Goal: Information Seeking & Learning: Learn about a topic

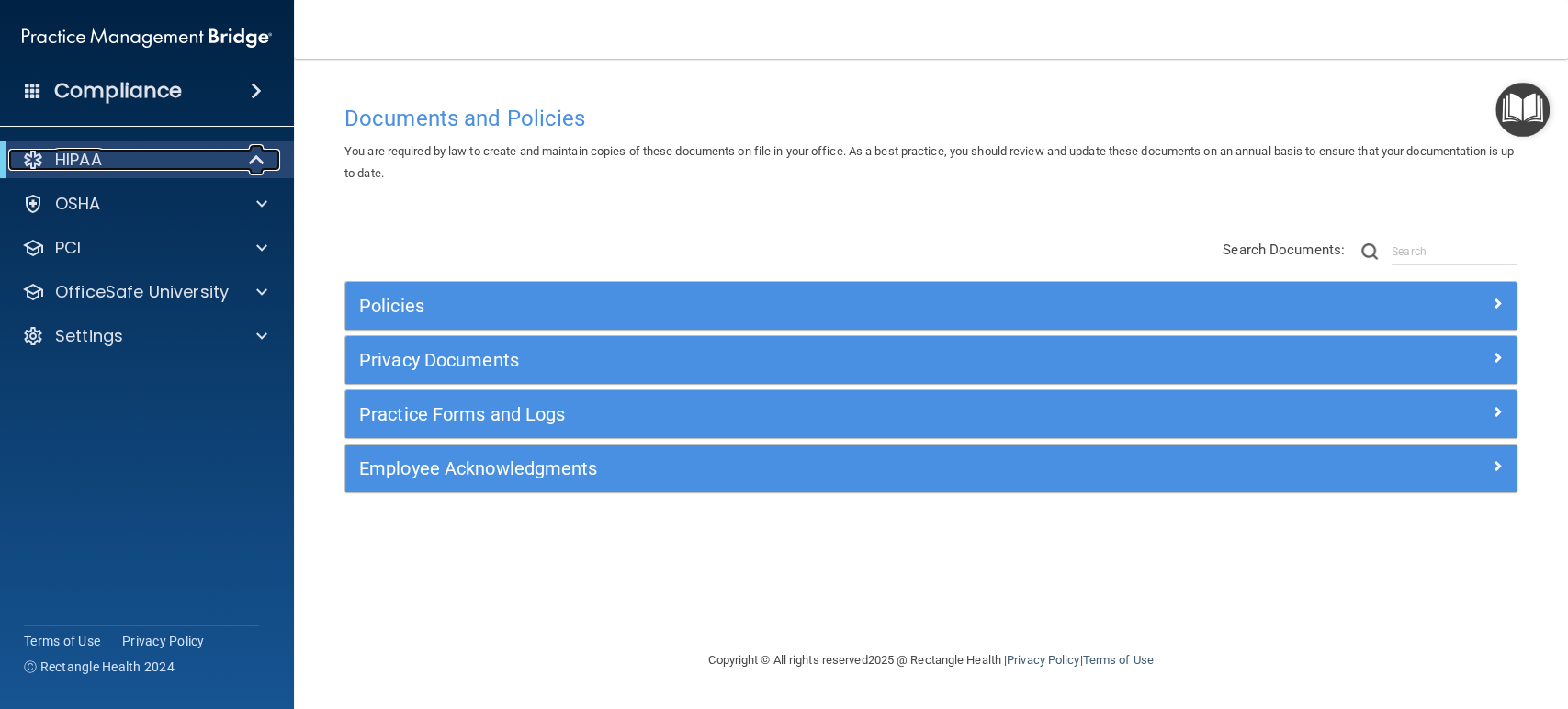
click at [264, 164] on span at bounding box center [258, 160] width 16 height 22
click at [264, 164] on span at bounding box center [261, 160] width 11 height 22
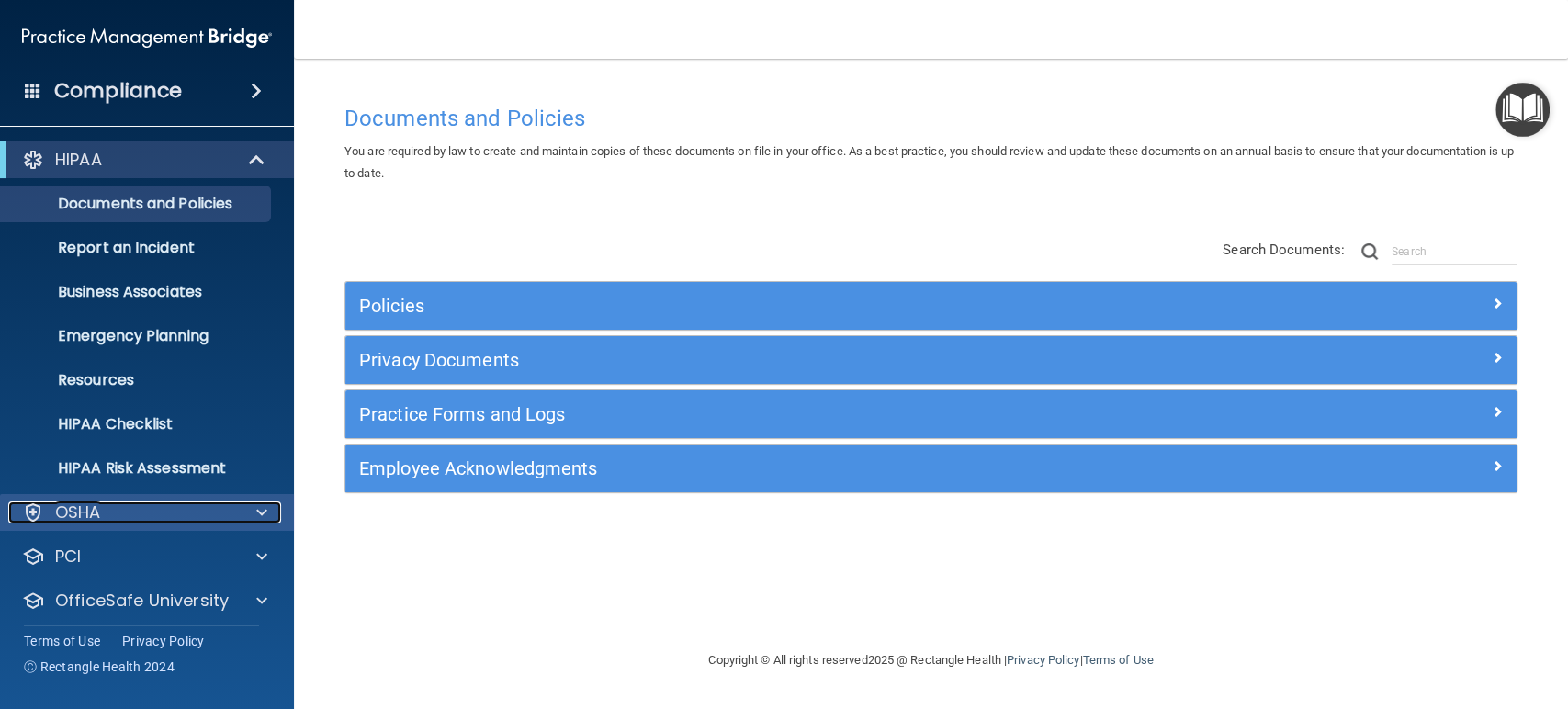
click at [258, 504] on span at bounding box center [262, 512] width 11 height 22
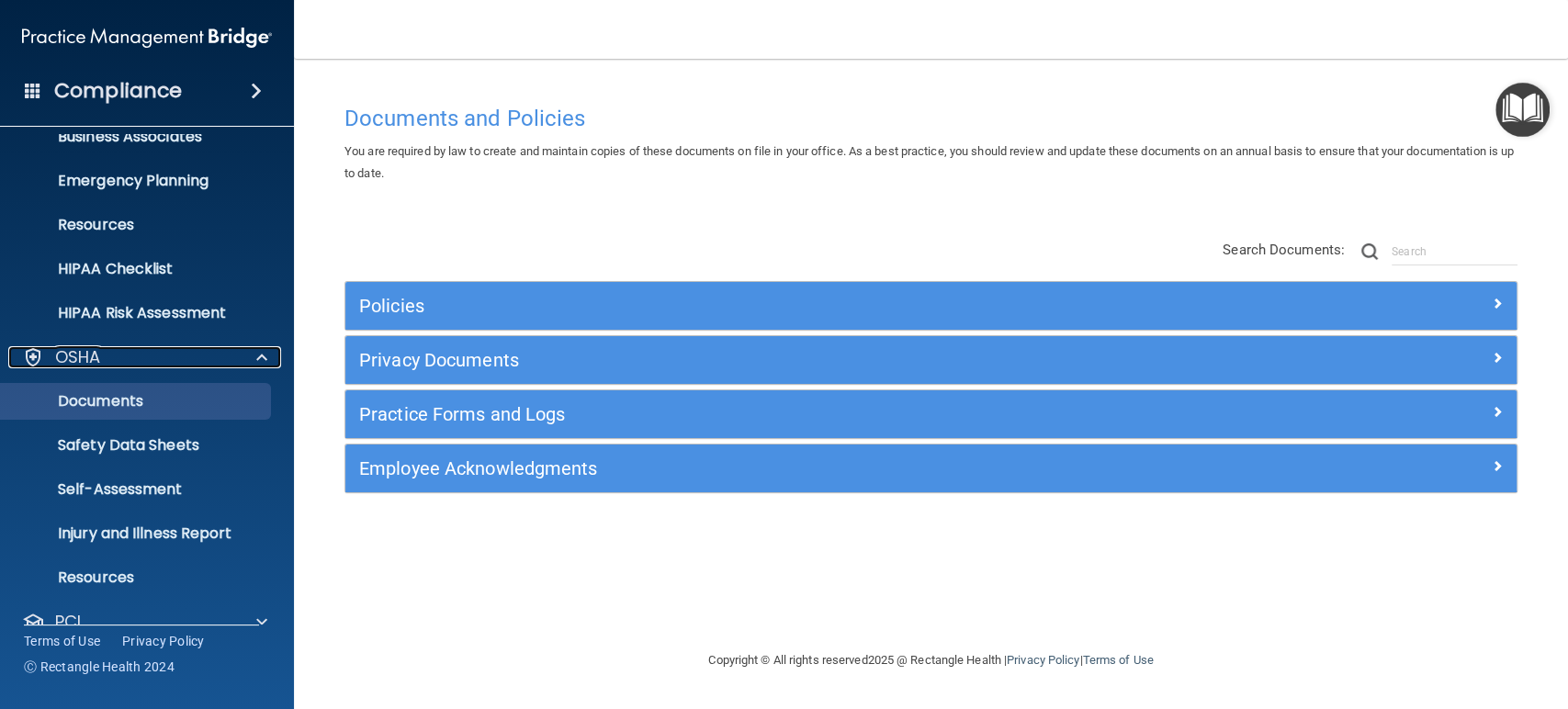
scroll to position [204, 0]
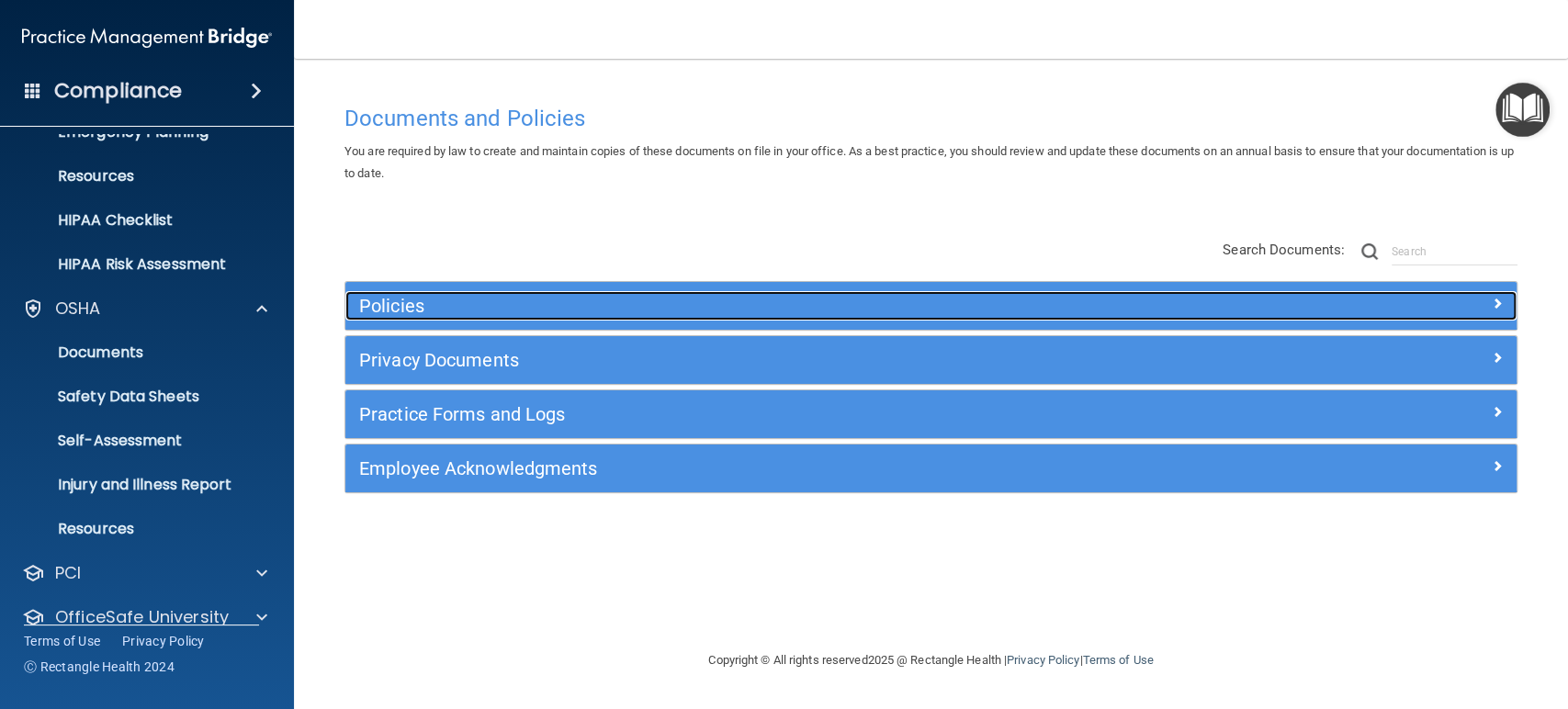
click at [385, 313] on h5 "Policies" at bounding box center [784, 306] width 851 height 20
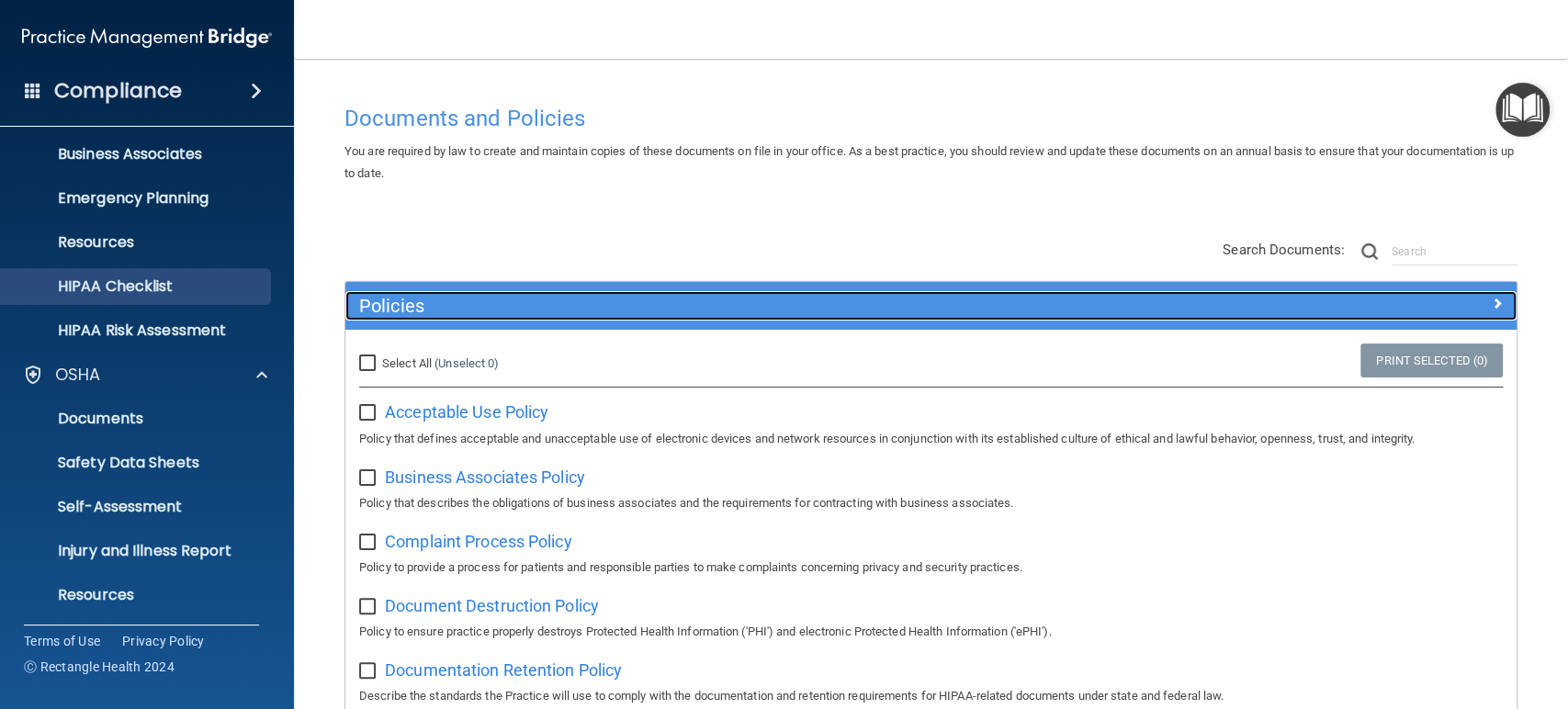
scroll to position [0, 0]
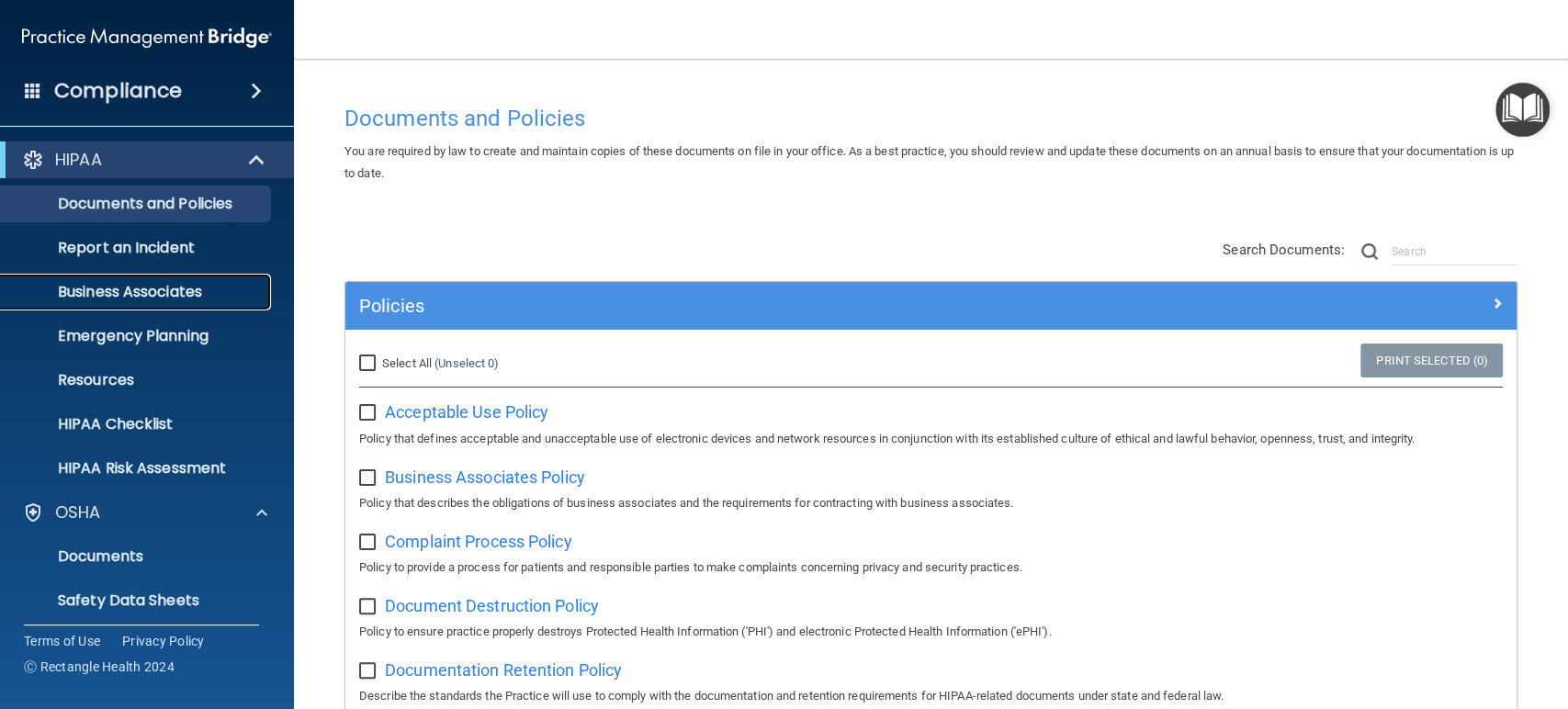
click at [203, 285] on p "Business Associates" at bounding box center [137, 292] width 251 height 18
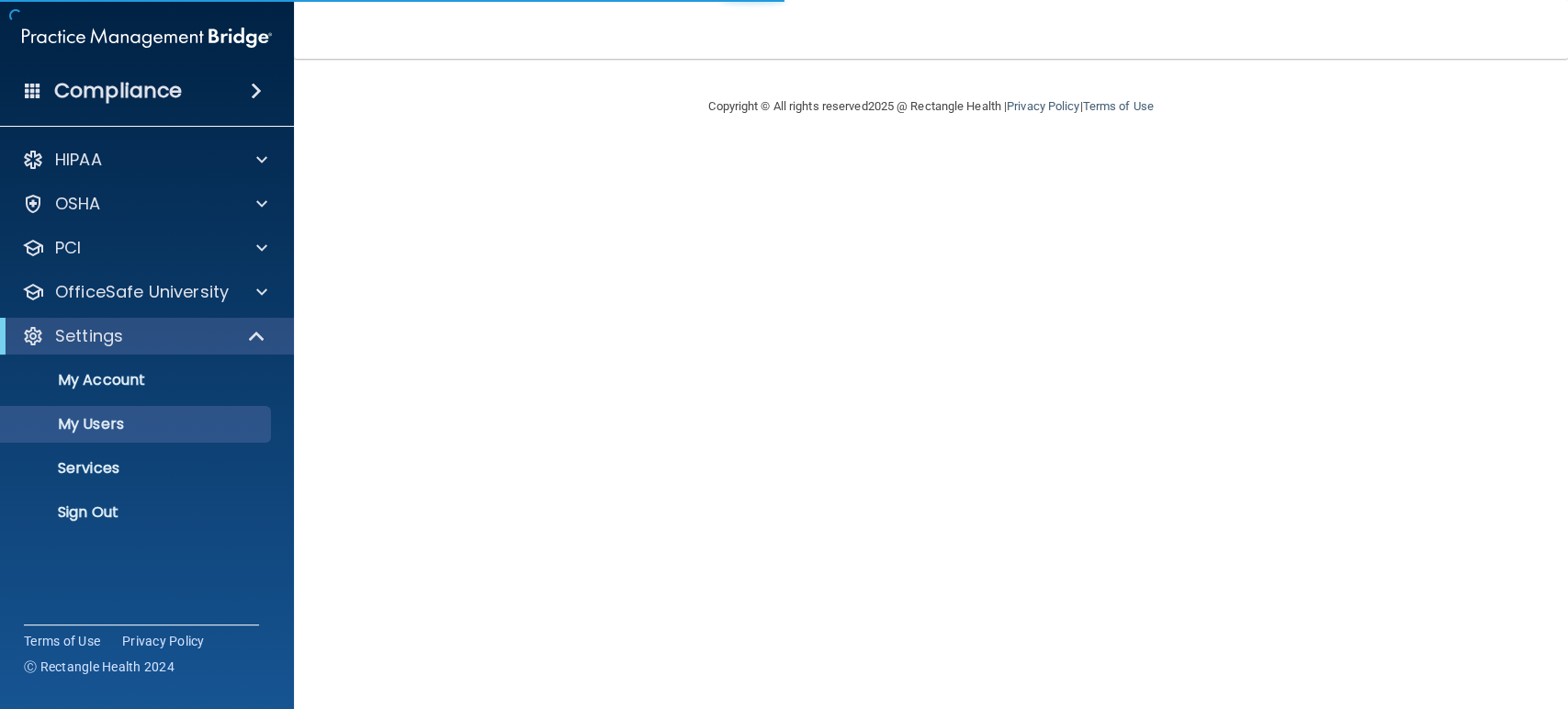
select select "20"
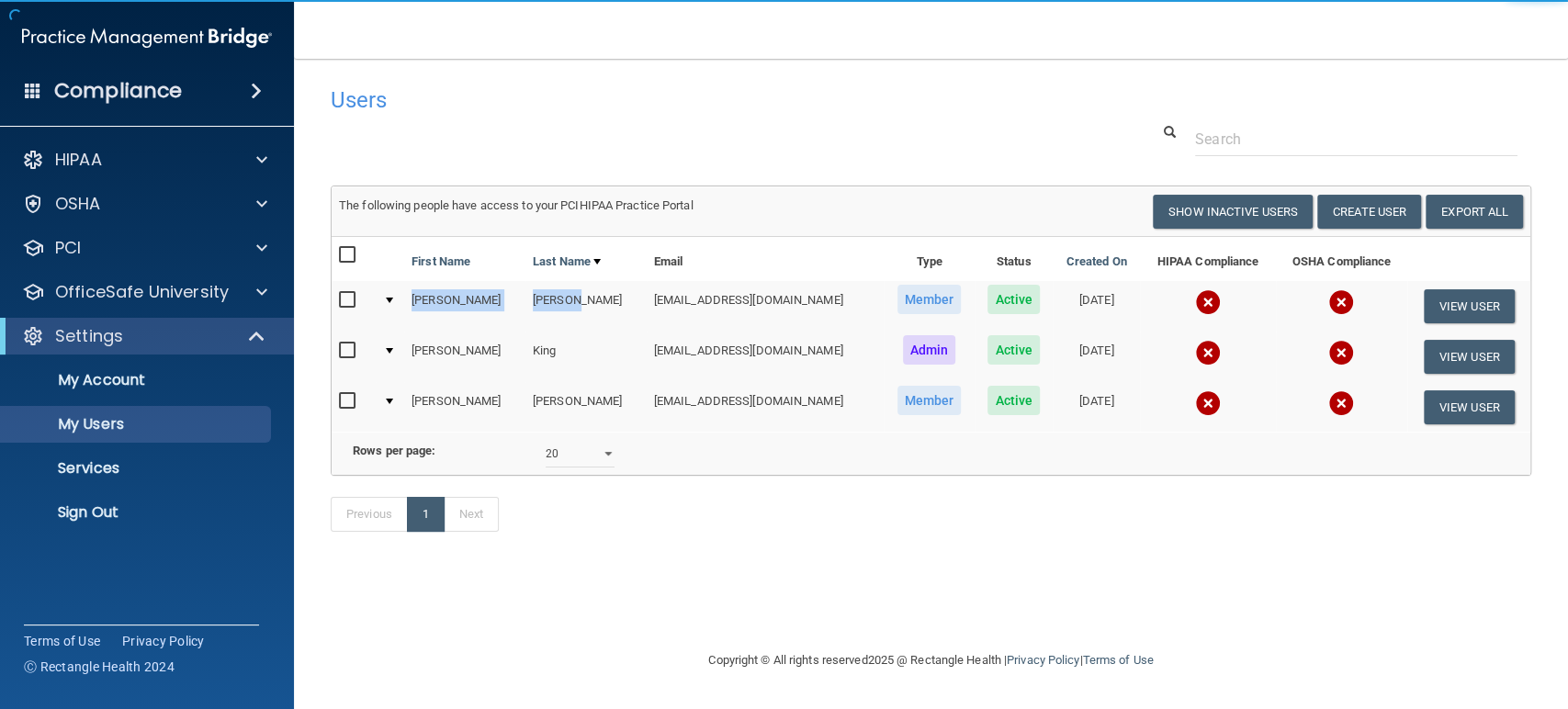
drag, startPoint x: 412, startPoint y: 302, endPoint x: 551, endPoint y: 300, distance: 139.0
click at [551, 300] on tr "[PERSON_NAME] [EMAIL_ADDRESS][DOMAIN_NAME] Member Active [DATE] View User" at bounding box center [931, 306] width 1198 height 51
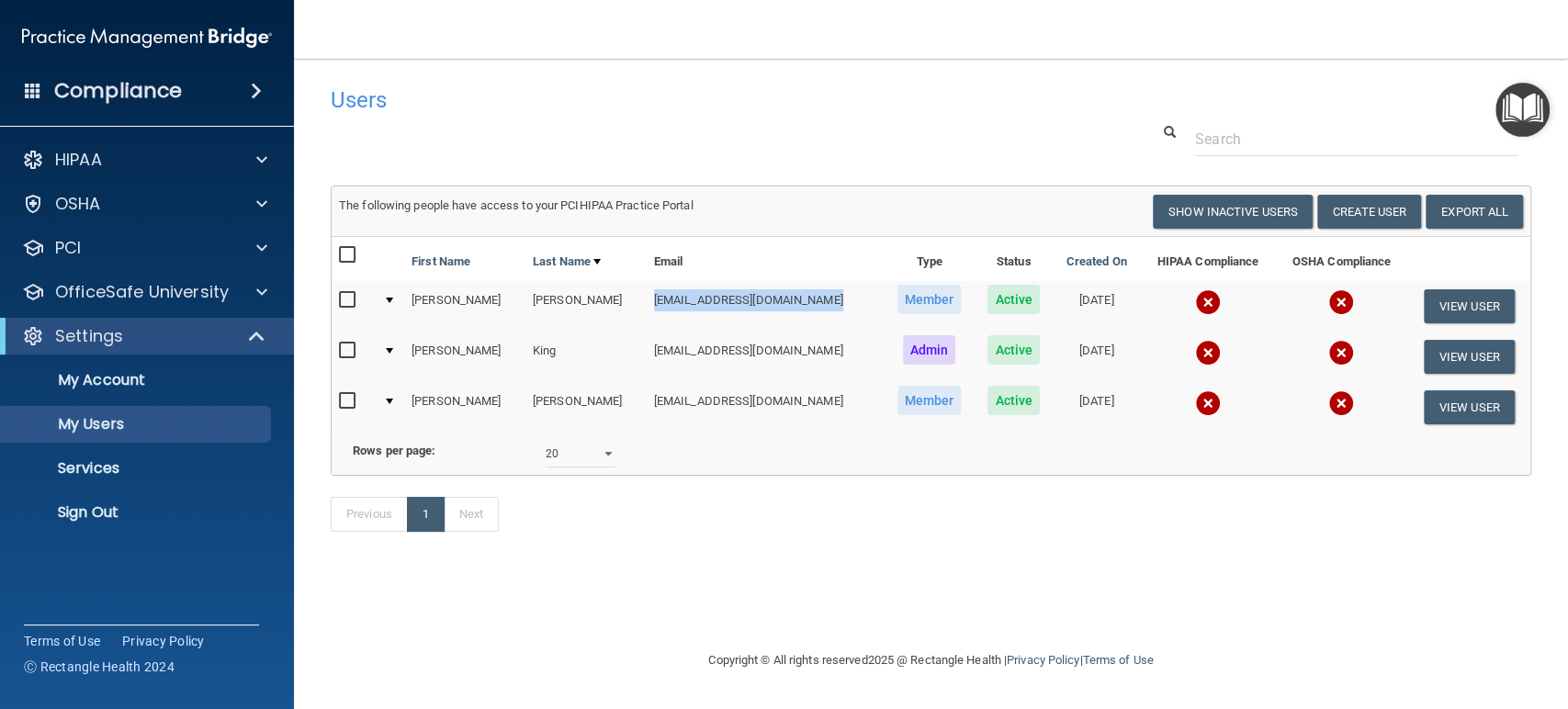
drag, startPoint x: 598, startPoint y: 300, endPoint x: 779, endPoint y: 296, distance: 181.0
click at [779, 296] on td "[EMAIL_ADDRESS][DOMAIN_NAME]" at bounding box center [765, 306] width 237 height 51
click at [266, 288] on span at bounding box center [262, 292] width 11 height 22
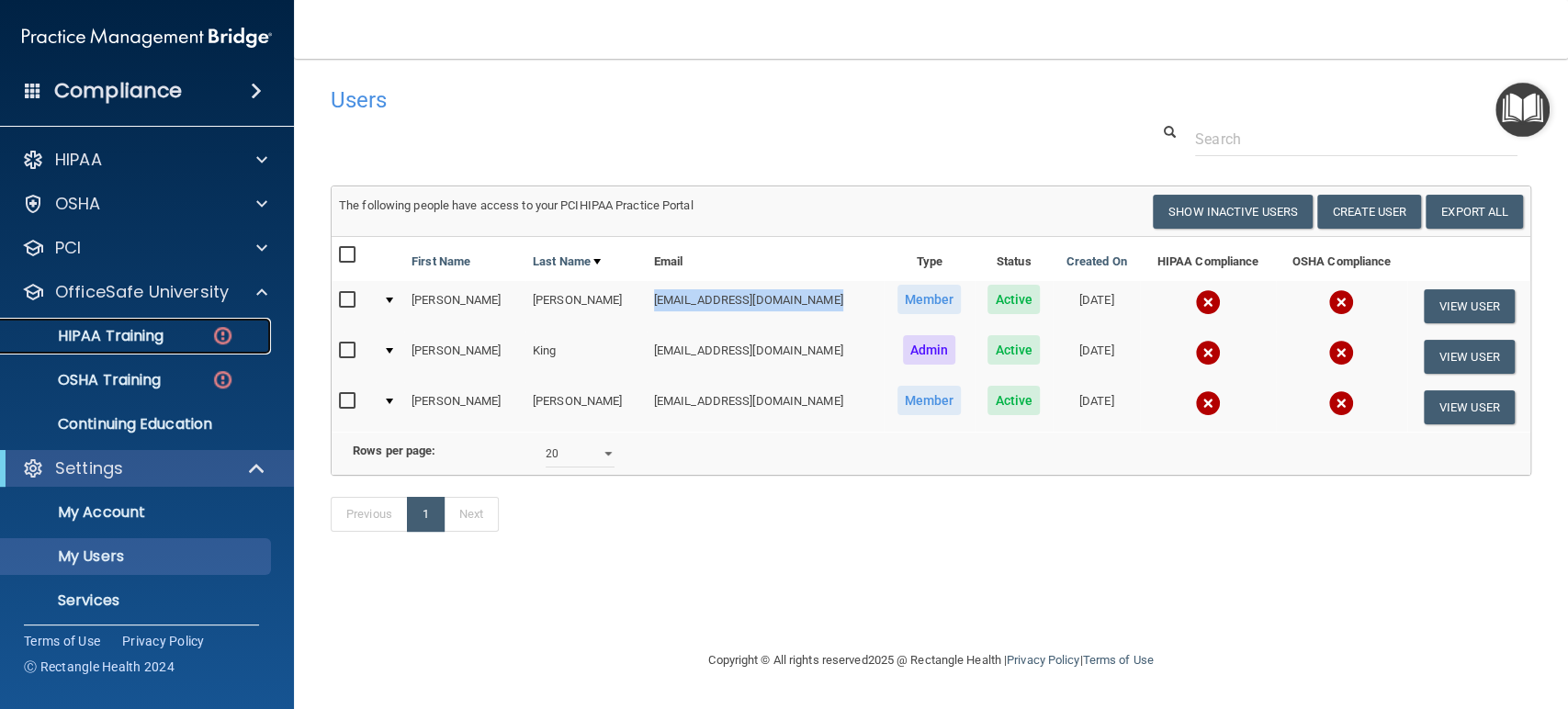
click at [174, 343] on div "HIPAA Training" at bounding box center [137, 337] width 251 height 18
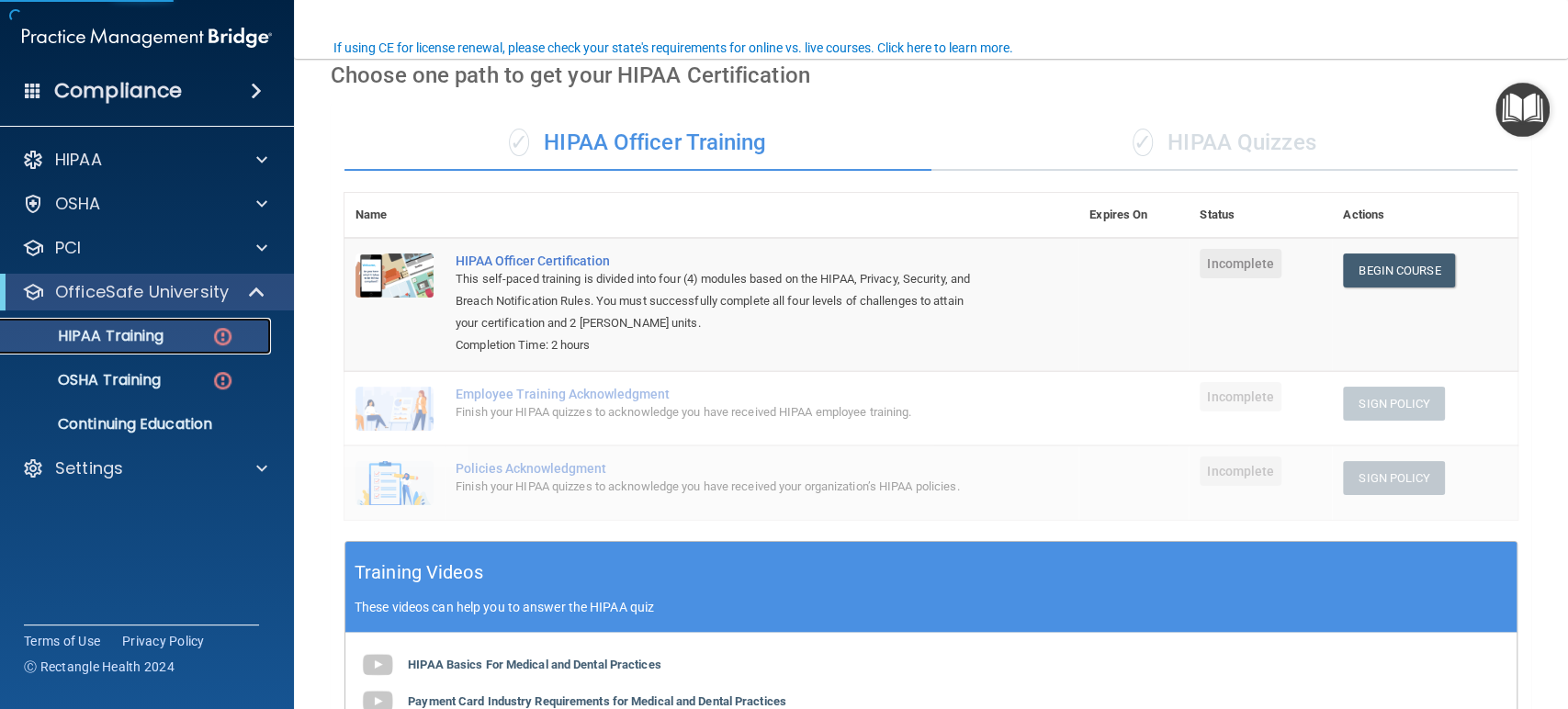
scroll to position [204, 0]
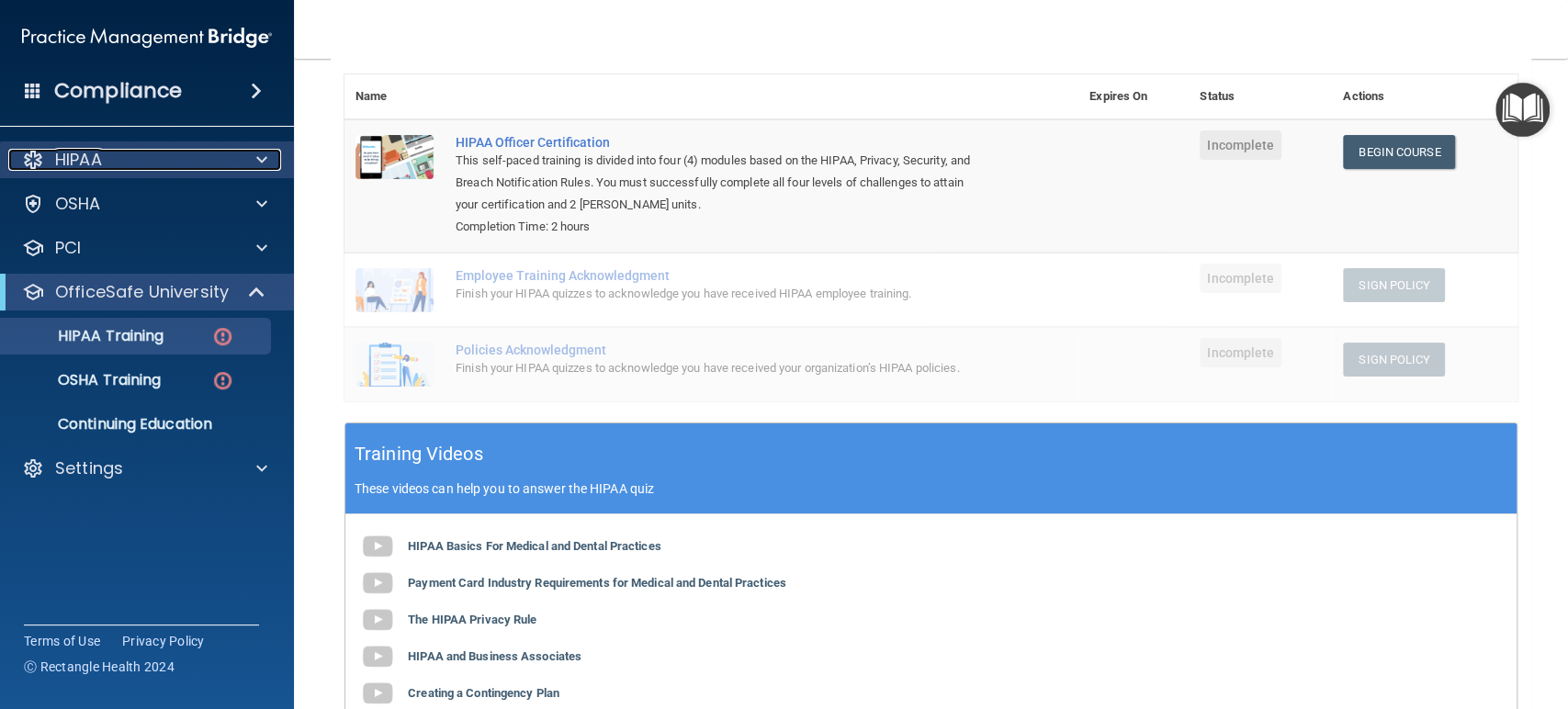
click at [260, 151] on span at bounding box center [262, 160] width 11 height 22
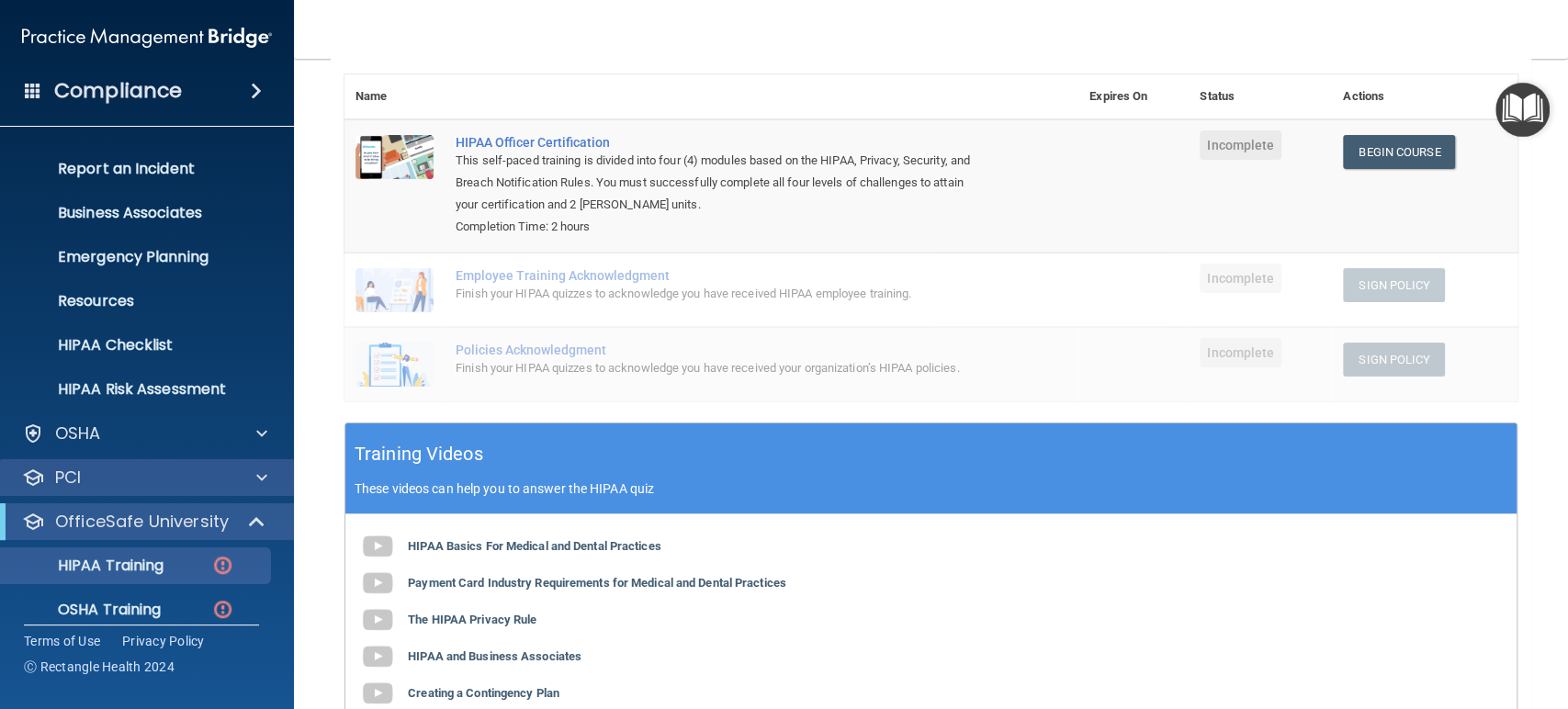
scroll to position [184, 0]
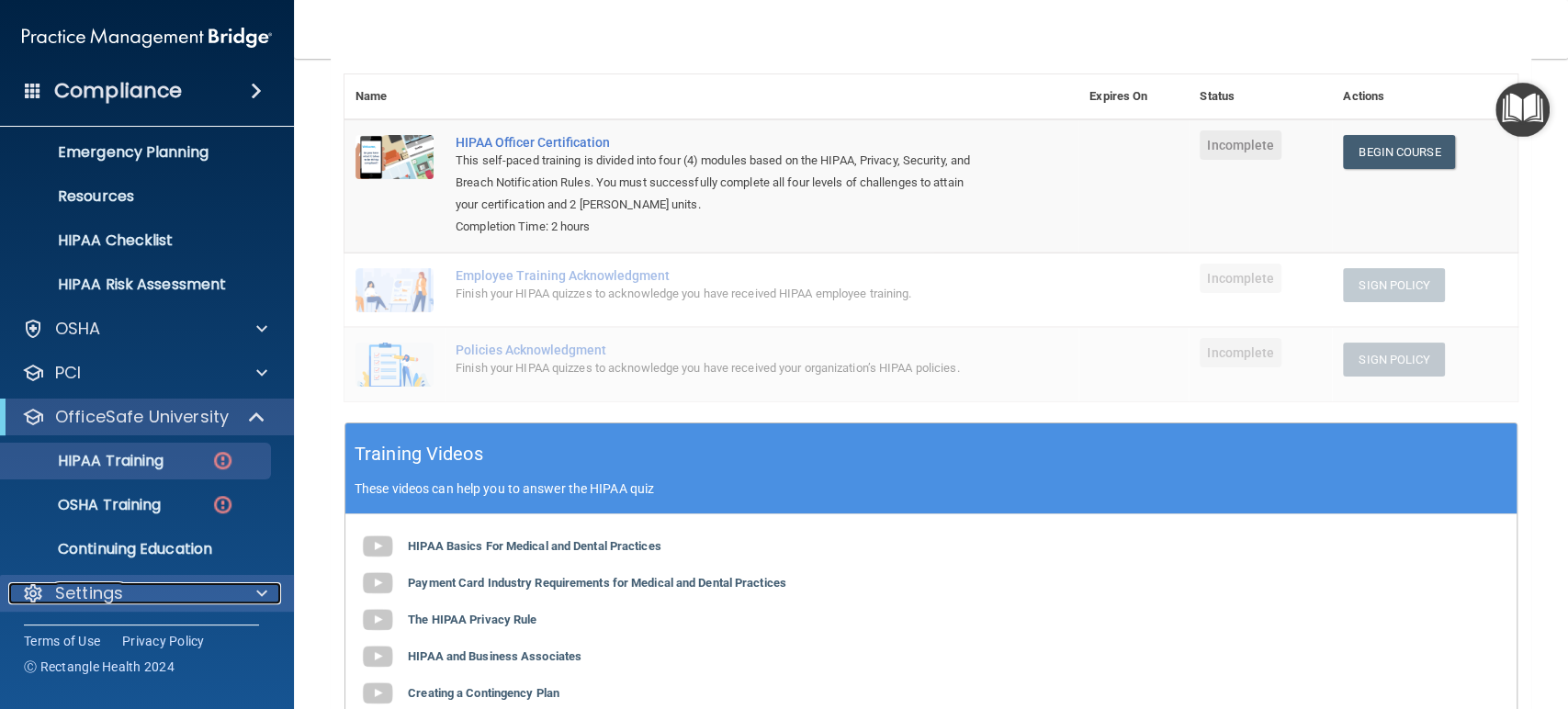
click at [261, 588] on span at bounding box center [262, 593] width 11 height 22
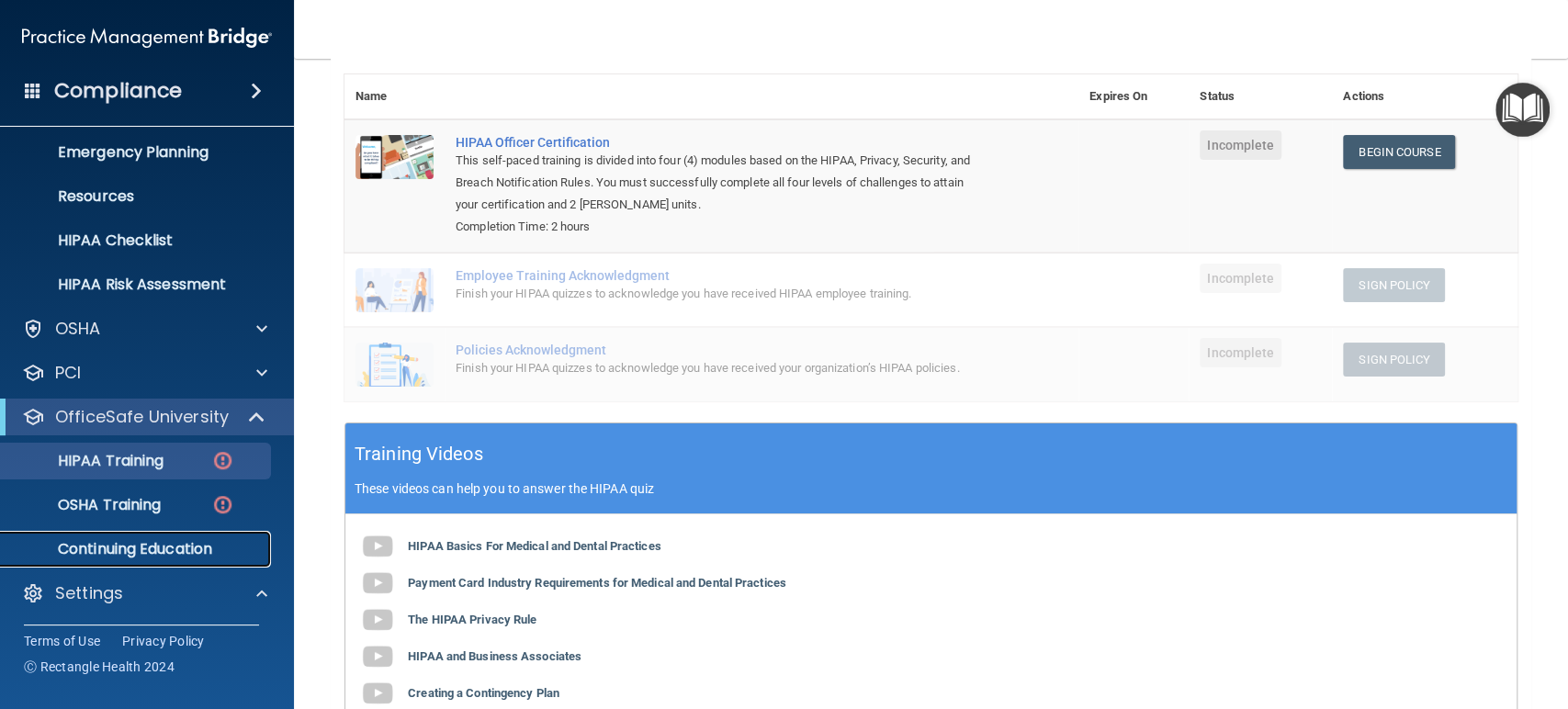
click at [200, 551] on p "Continuing Education" at bounding box center [137, 549] width 251 height 18
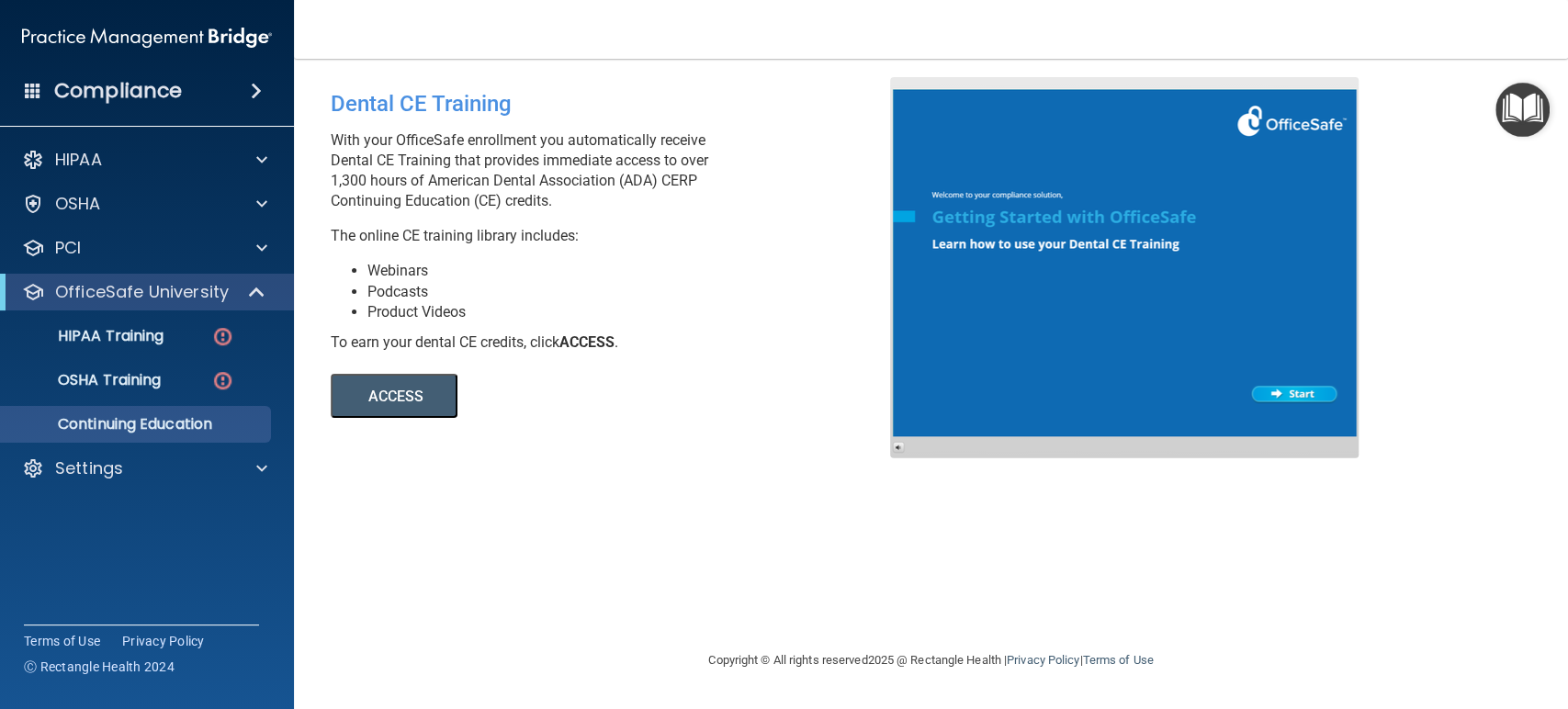
drag, startPoint x: 326, startPoint y: 174, endPoint x: 700, endPoint y: 177, distance: 374.0
click at [700, 177] on div "Dental CE Training With your OfficeSafe enrollment you automatically receive De…" at bounding box center [617, 247] width 601 height 341
click at [410, 394] on button "ACCESS" at bounding box center [395, 395] width 127 height 44
click at [360, 182] on p "With your OfficeSafe enrollment you automatically receive Dental CE Training th…" at bounding box center [617, 171] width 573 height 81
click at [332, 184] on p "With your OfficeSafe enrollment you automatically receive Dental CE Training th…" at bounding box center [617, 171] width 573 height 81
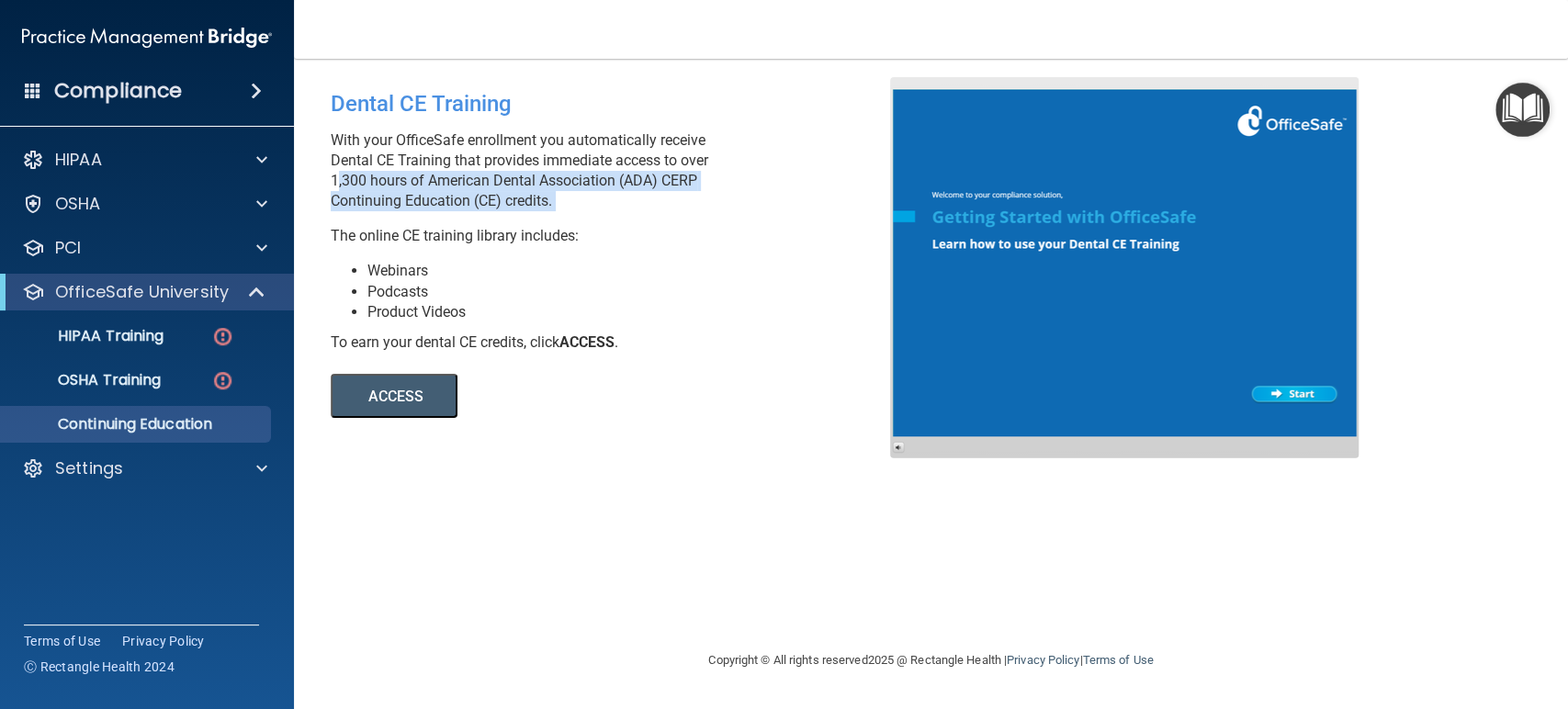
drag, startPoint x: 332, startPoint y: 184, endPoint x: 649, endPoint y: 198, distance: 317.3
click at [649, 198] on p "With your OfficeSafe enrollment you automatically receive Dental CE Training th…" at bounding box center [617, 171] width 573 height 81
drag, startPoint x: 576, startPoint y: 200, endPoint x: 335, endPoint y: 182, distance: 241.7
click at [335, 182] on p "With your OfficeSafe enrollment you automatically receive Dental CE Training th…" at bounding box center [617, 171] width 573 height 81
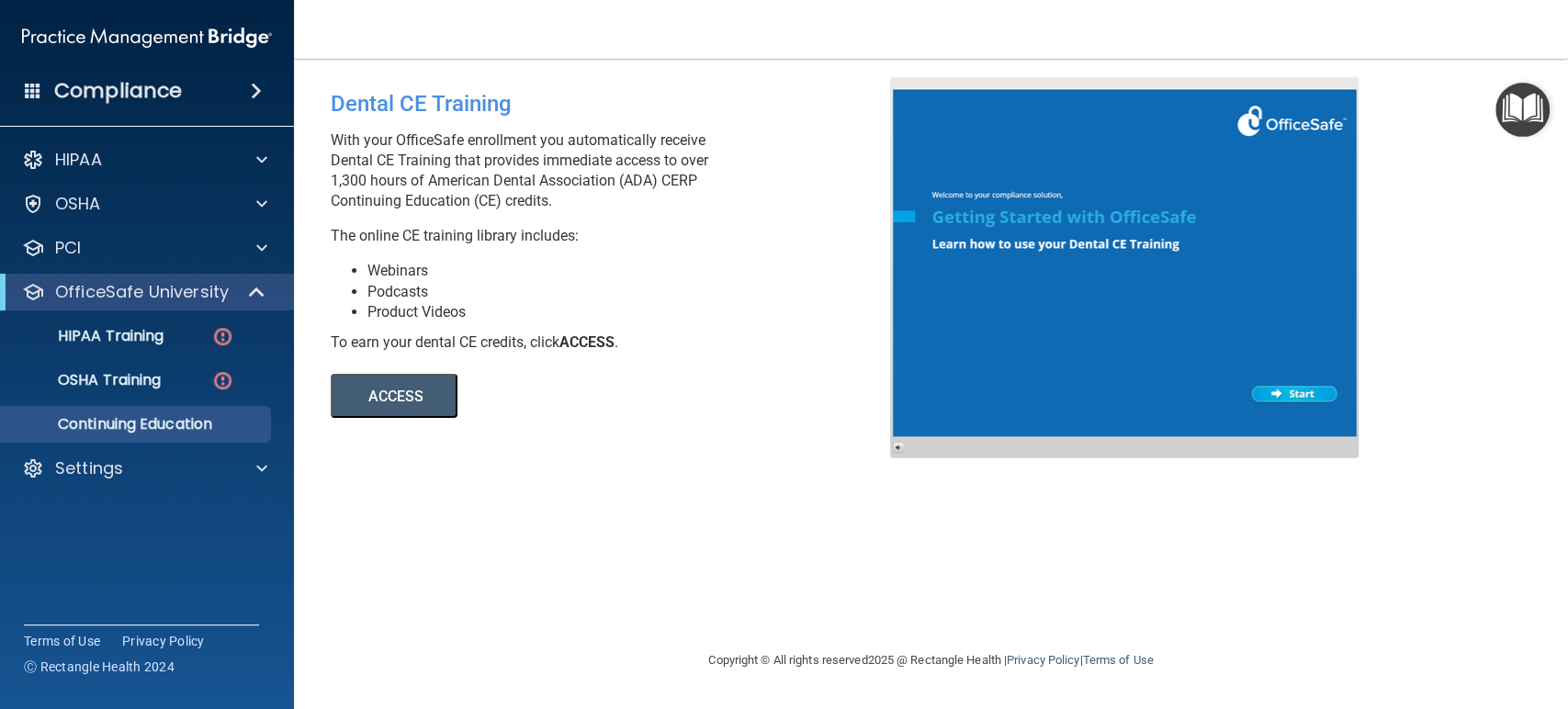
click at [338, 182] on p "With your OfficeSafe enrollment you automatically receive Dental CE Training th…" at bounding box center [617, 171] width 573 height 81
click at [251, 291] on span at bounding box center [258, 292] width 16 height 22
